Goal: Information Seeking & Learning: Learn about a topic

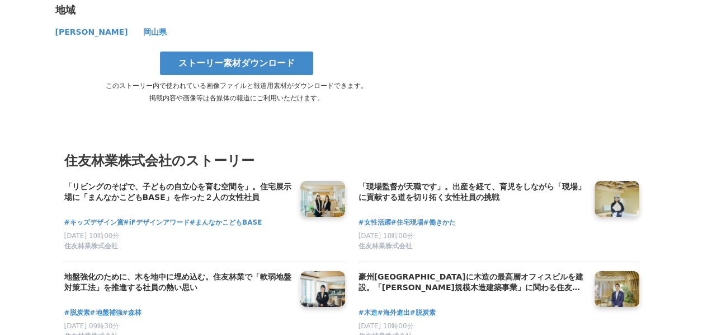
scroll to position [6115, 0]
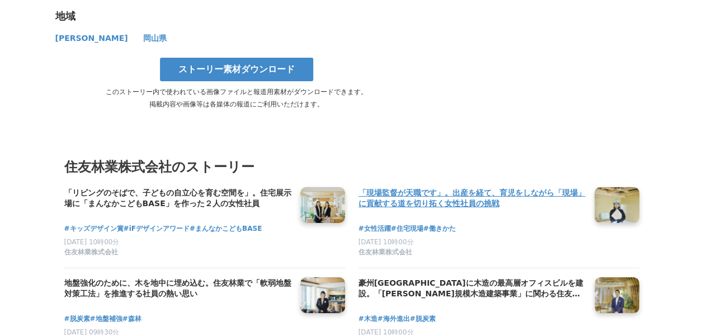
click at [448, 187] on h4 "「現場監督が天職です」。出産を経て、育児をしながら「現場」に貢献する道を切り拓く女性社員の挑戦" at bounding box center [472, 198] width 227 height 23
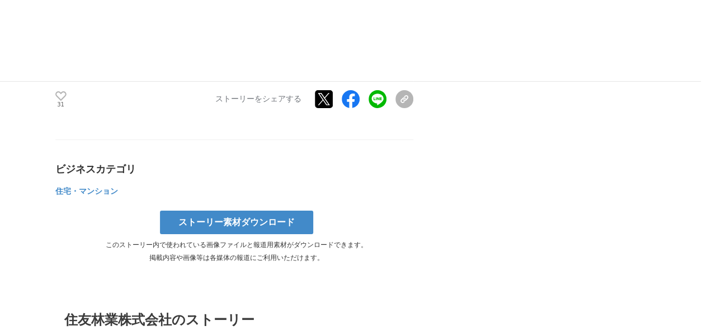
scroll to position [6073, 0]
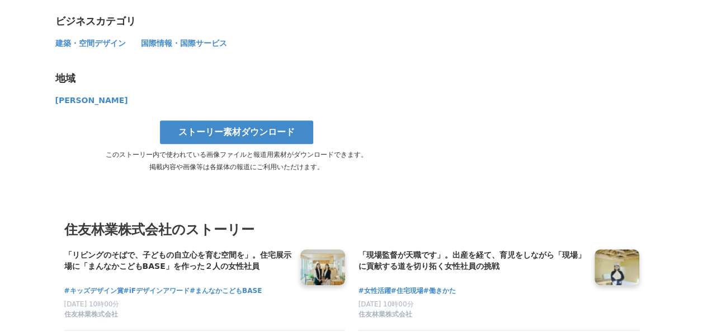
scroll to position [4467, 0]
